Goal: Information Seeking & Learning: Learn about a topic

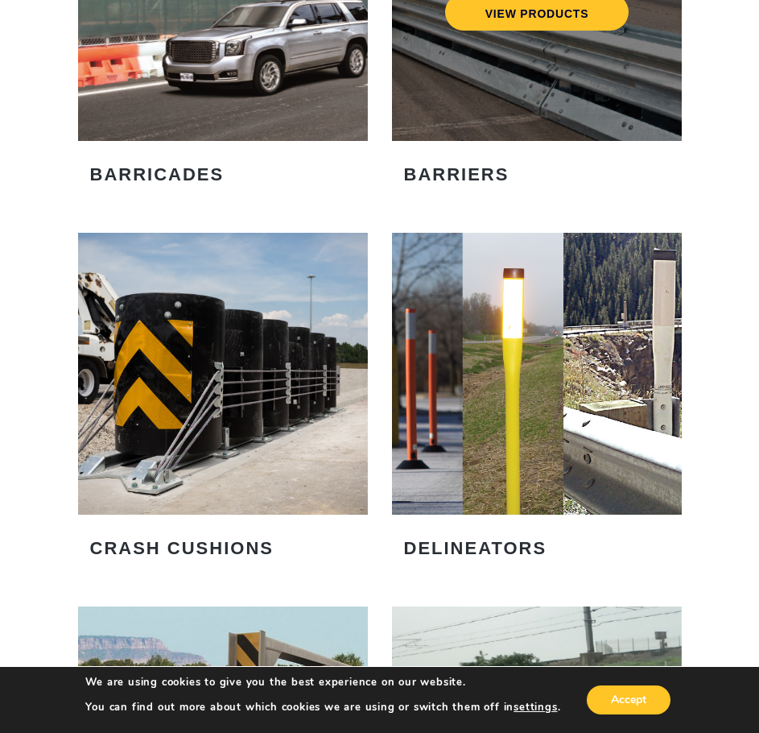
scroll to position [1450, 0]
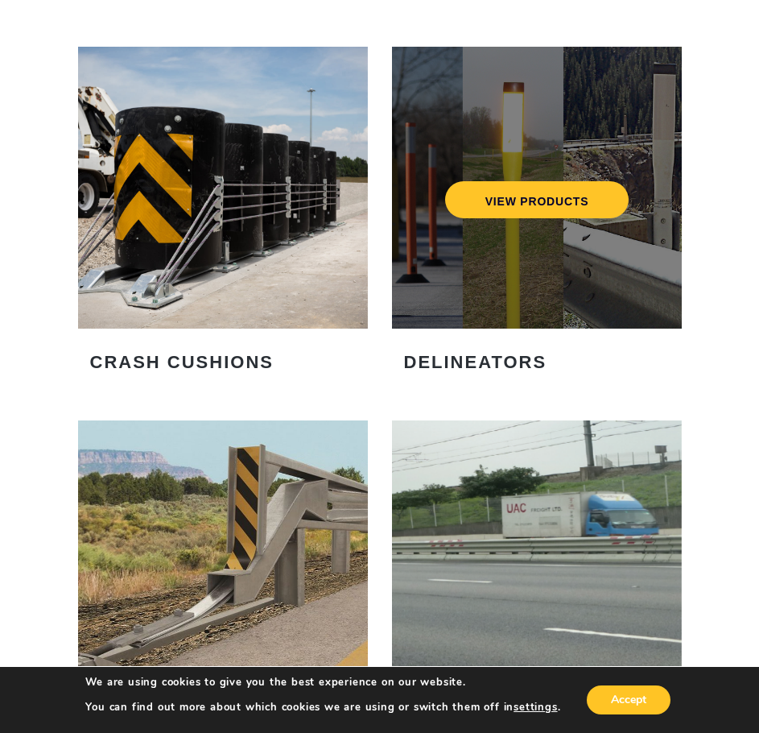
click at [507, 266] on div "VIEW PRODUCTS" at bounding box center [537, 188] width 290 height 282
click at [539, 174] on div "VIEW PRODUCTS" at bounding box center [537, 188] width 290 height 282
click at [524, 197] on link "VIEW PRODUCTS" at bounding box center [537, 199] width 184 height 37
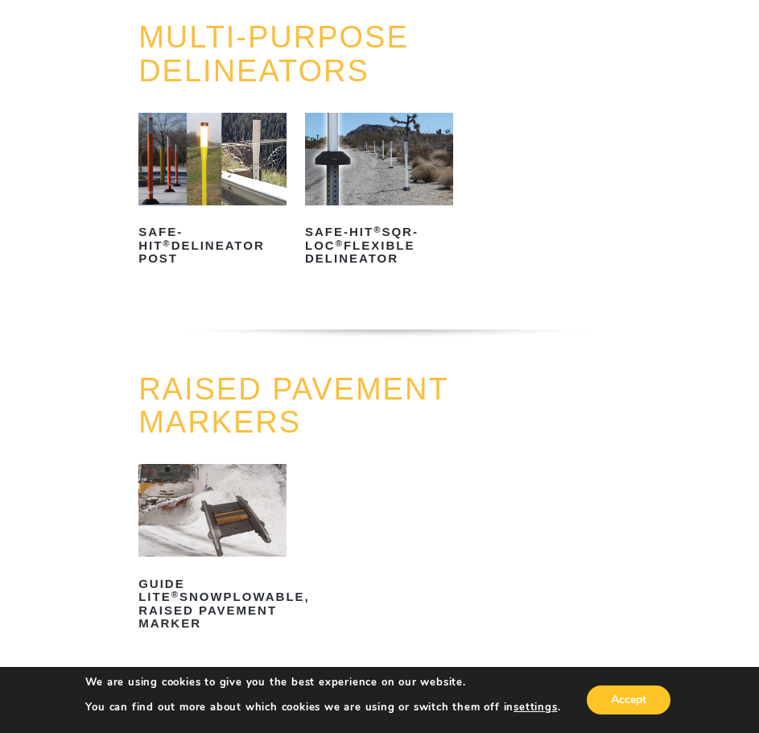
scroll to position [483, 0]
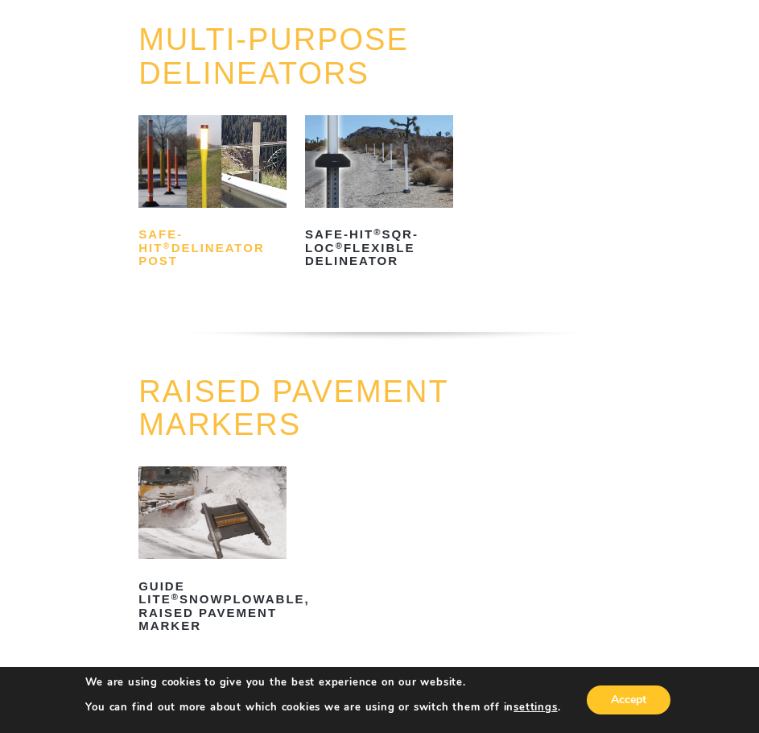
click at [192, 261] on h2 "Safe-Hit ® Delineator Post" at bounding box center [213, 248] width 148 height 52
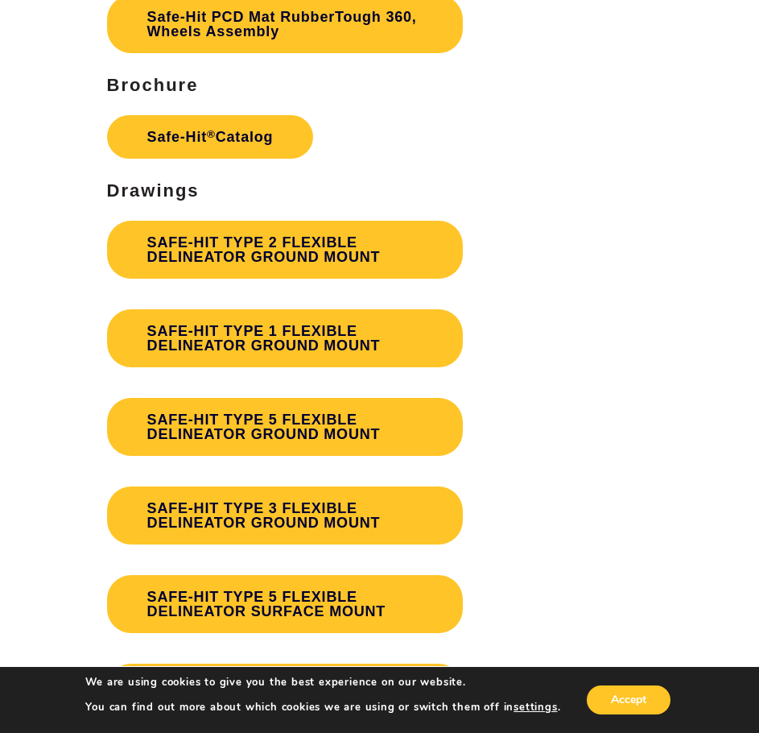
scroll to position [4349, 0]
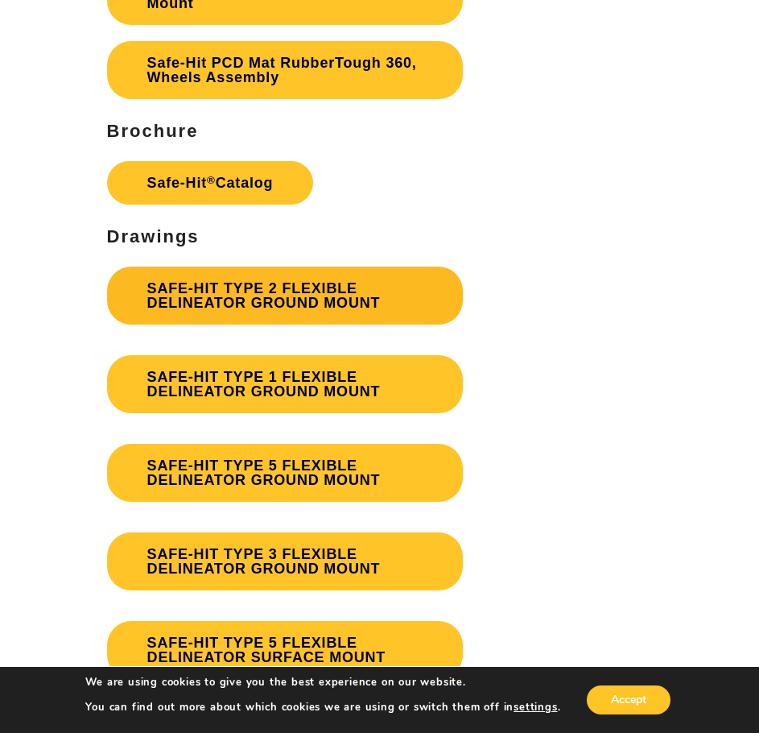
click at [253, 280] on link "SAFE-HIT TYPE 2 FLEXIBLE DELINEATOR GROUND MOUNT" at bounding box center [285, 296] width 356 height 58
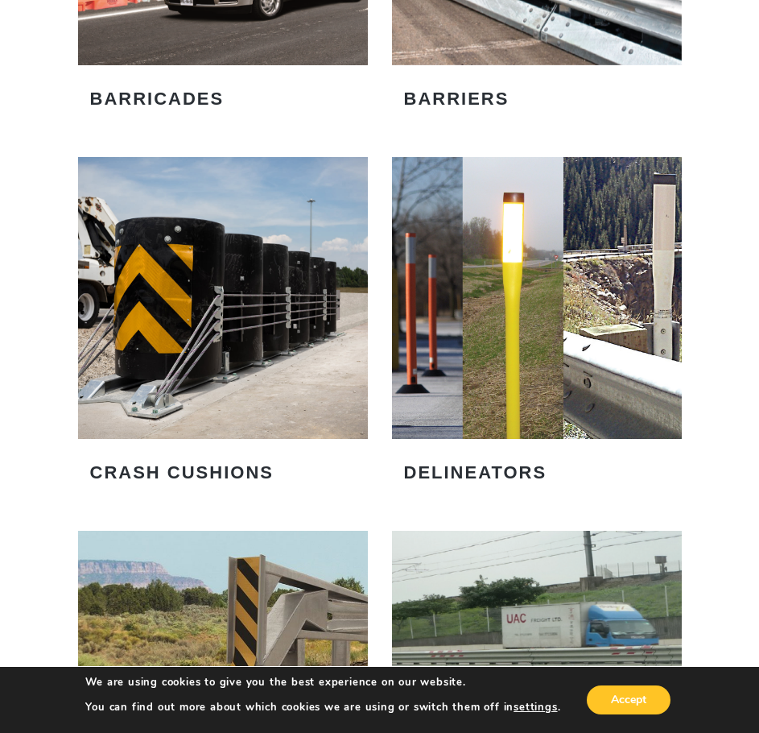
scroll to position [1369, 0]
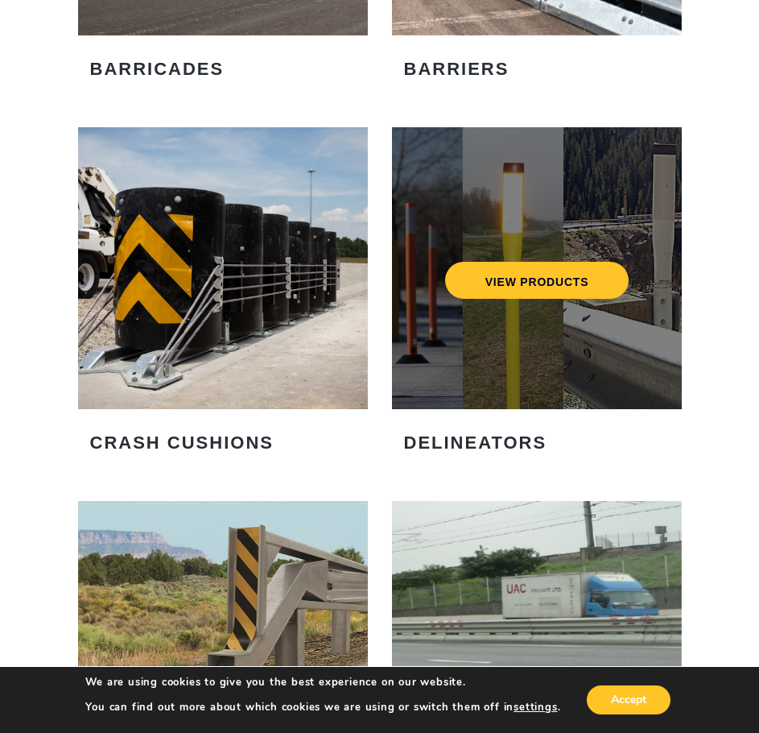
click at [519, 326] on div "VIEW PRODUCTS" at bounding box center [537, 268] width 290 height 282
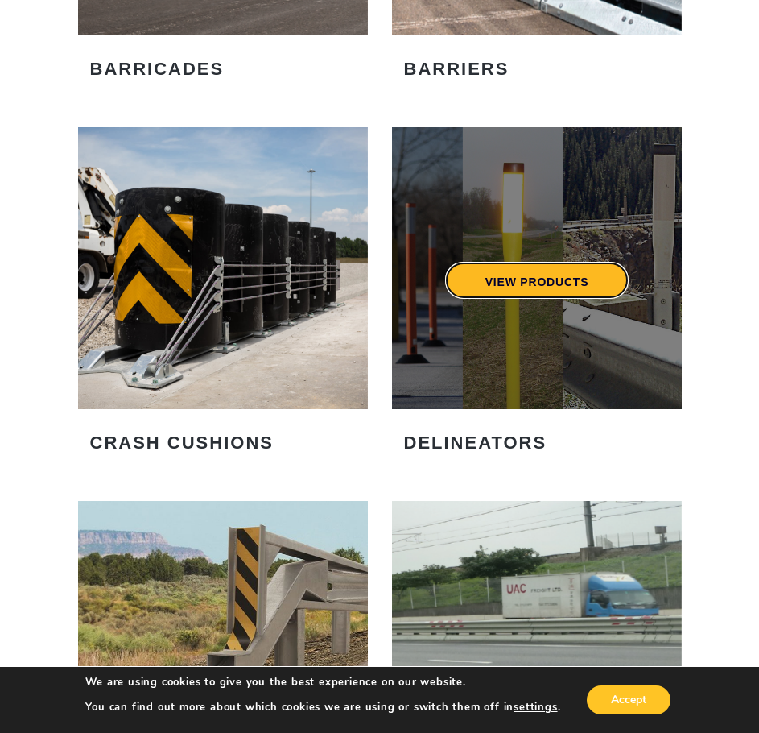
click at [536, 267] on link "VIEW PRODUCTS" at bounding box center [537, 280] width 184 height 37
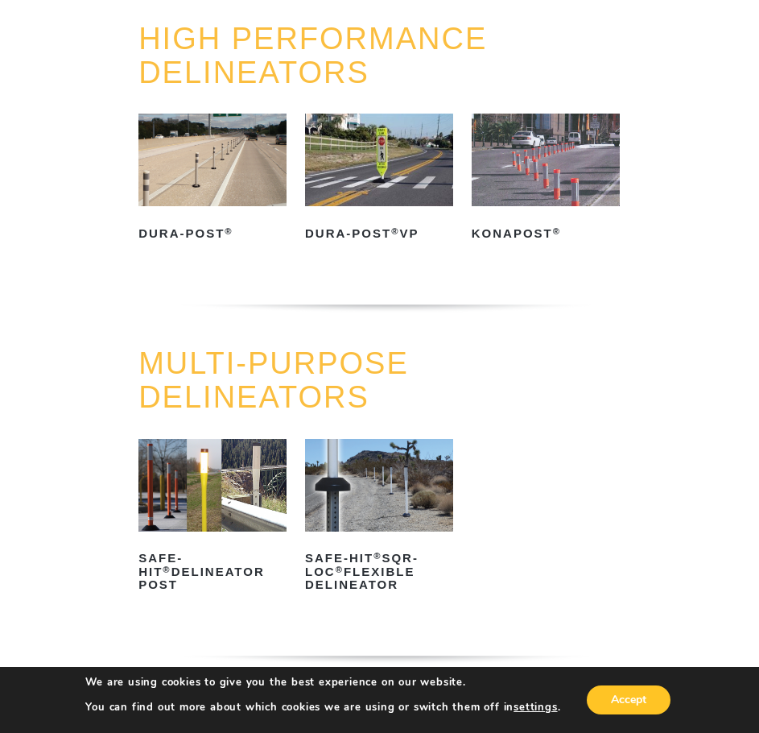
scroll to position [161, 0]
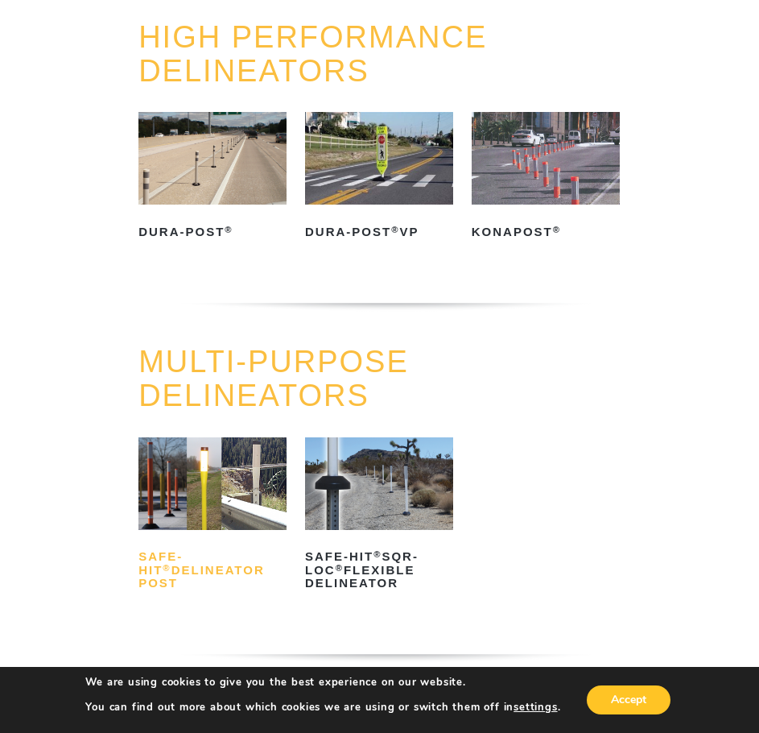
click at [211, 586] on h2 "Safe-Hit ® Delineator Post" at bounding box center [213, 570] width 148 height 52
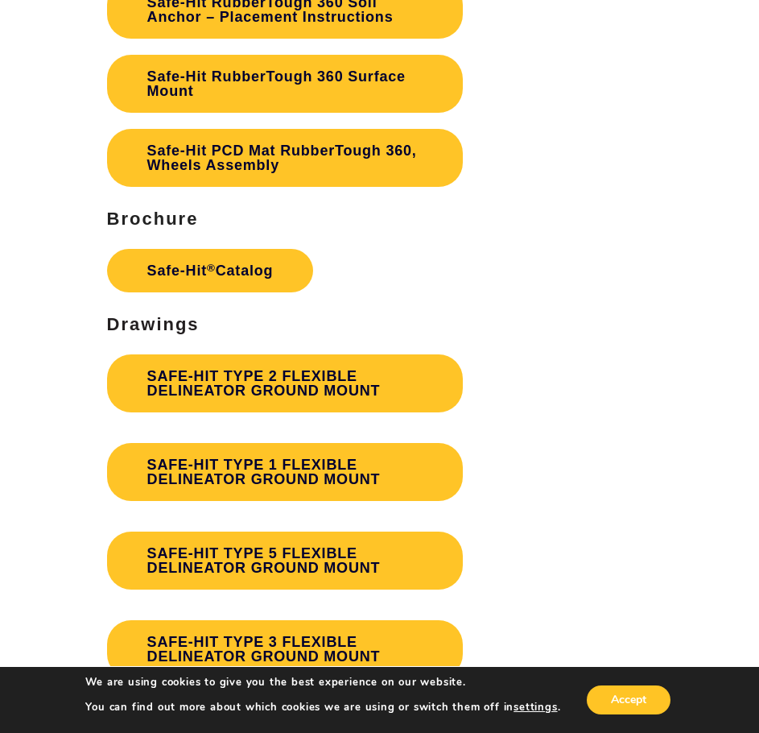
scroll to position [4349, 0]
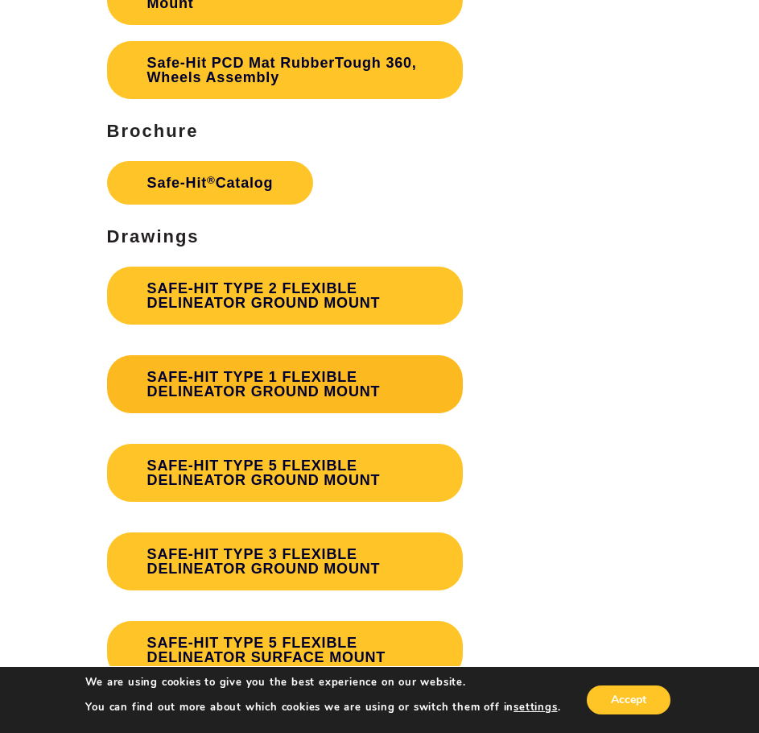
click at [272, 366] on link "SAFE-HIT TYPE 1 FLEXIBLE DELINEATOR GROUND MOUNT" at bounding box center [285, 384] width 356 height 58
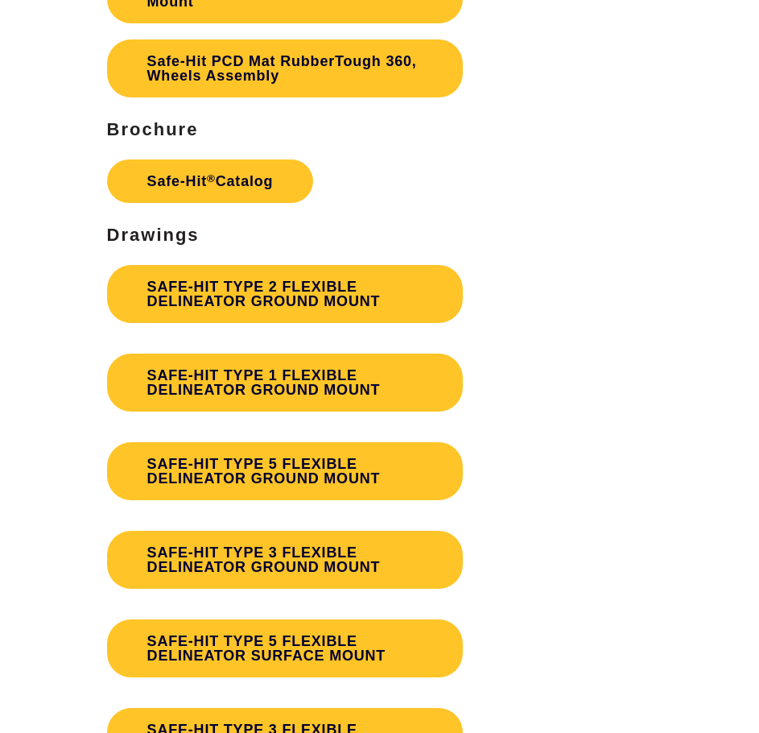
scroll to position [4349, 0]
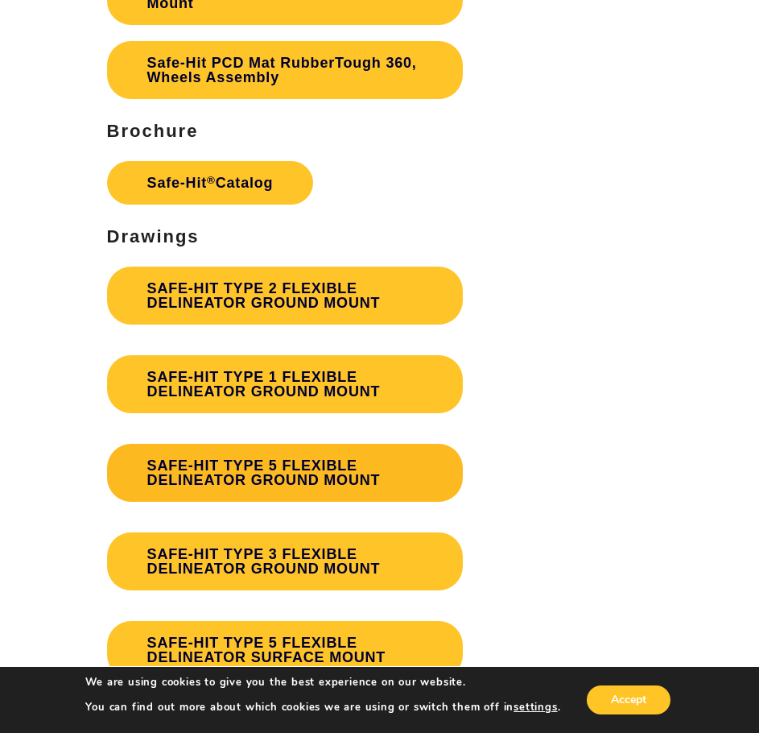
click at [300, 471] on link "SAFE-HIT TYPE 5 FLEXIBLE DELINEATOR GROUND MOUNT" at bounding box center [285, 473] width 356 height 58
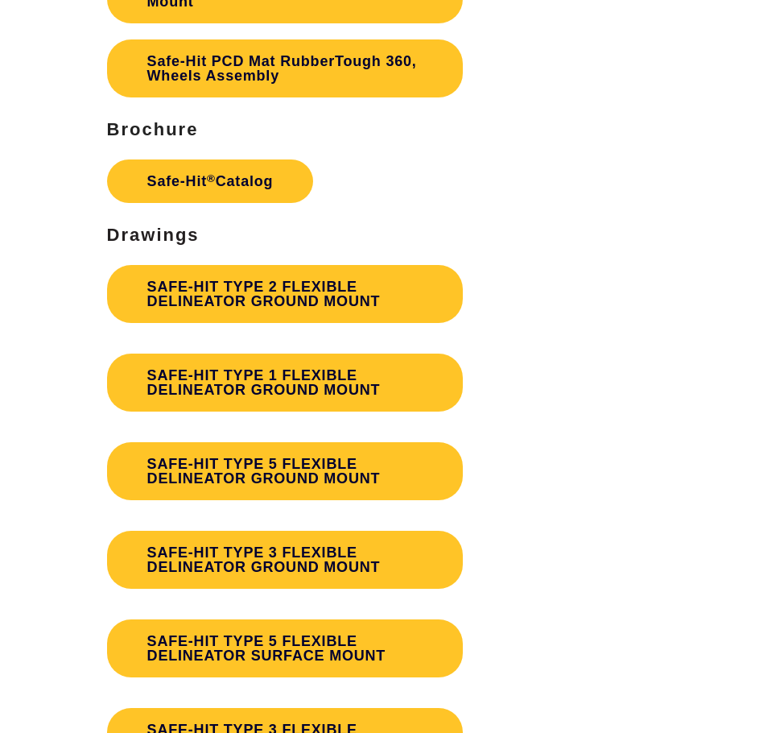
scroll to position [4349, 0]
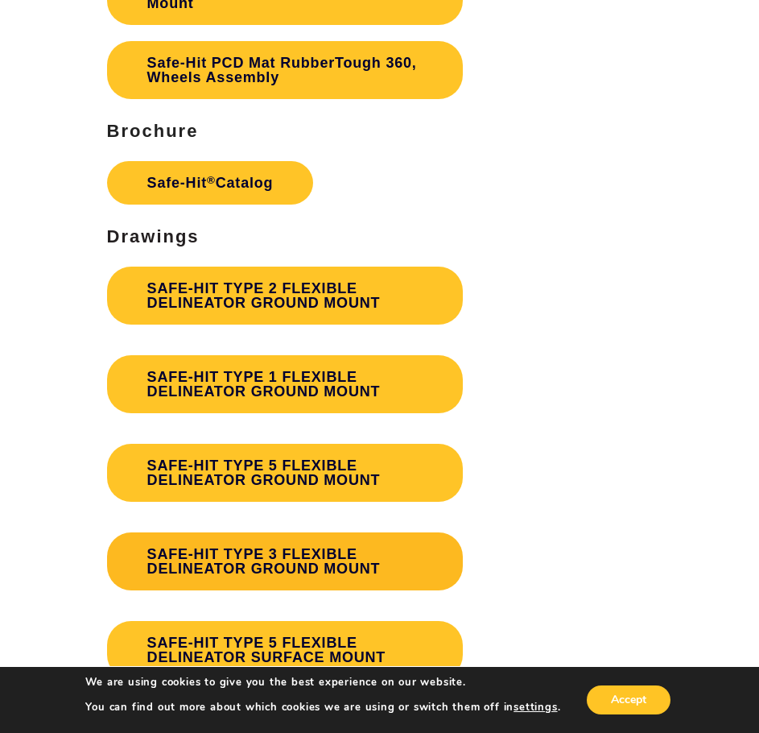
click at [265, 537] on link "SAFE-HIT TYPE 3 FLEXIBLE DELINEATOR GROUND MOUNT" at bounding box center [285, 561] width 356 height 58
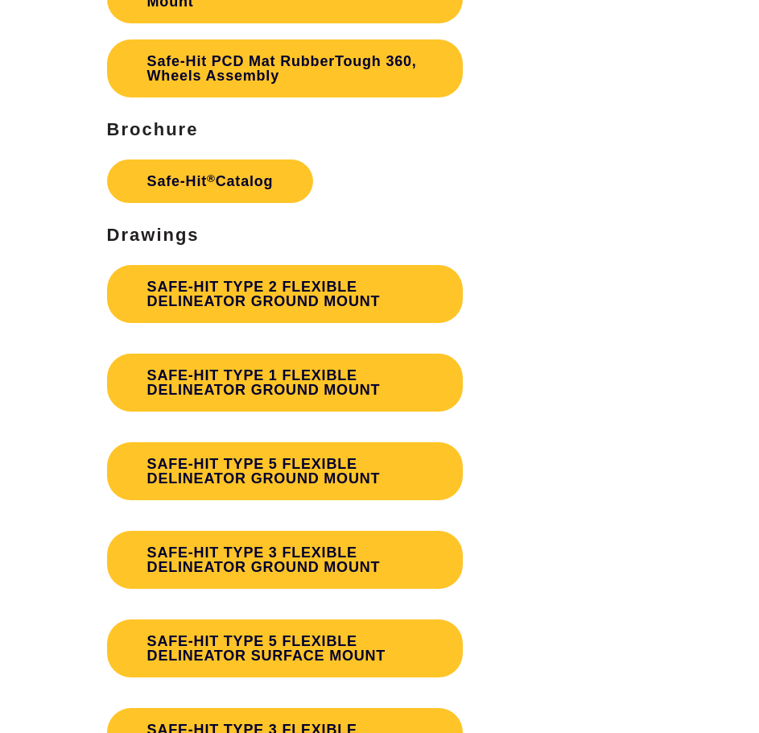
scroll to position [4349, 0]
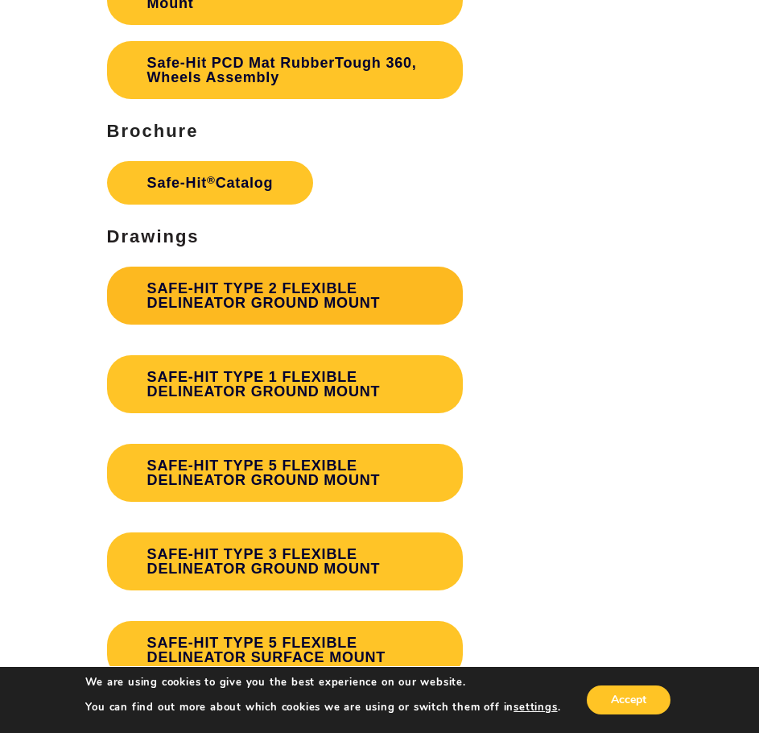
click at [288, 287] on link "SAFE-HIT TYPE 2 FLEXIBLE DELINEATOR GROUND MOUNT" at bounding box center [285, 296] width 356 height 58
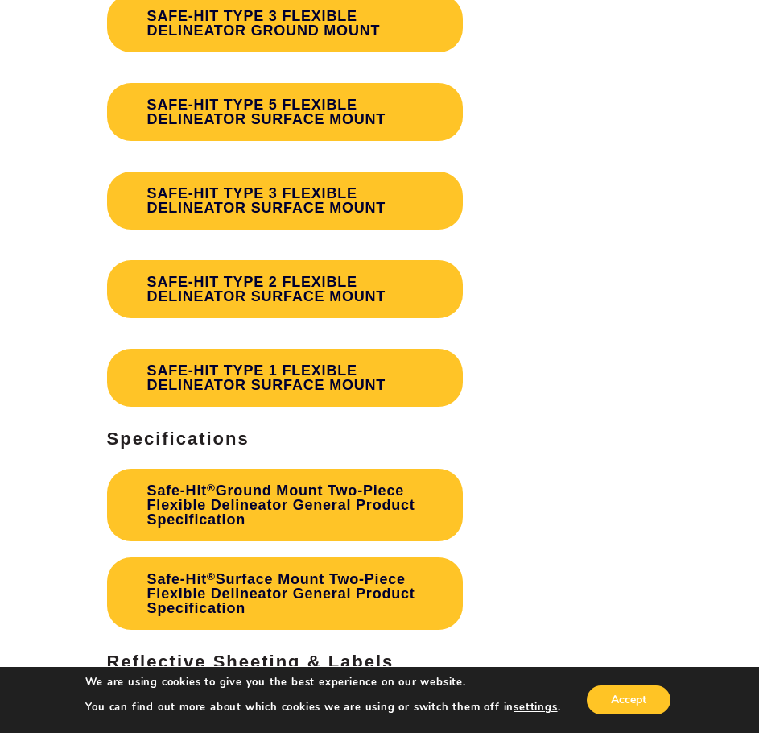
scroll to position [4912, 0]
